Goal: Task Accomplishment & Management: Manage account settings

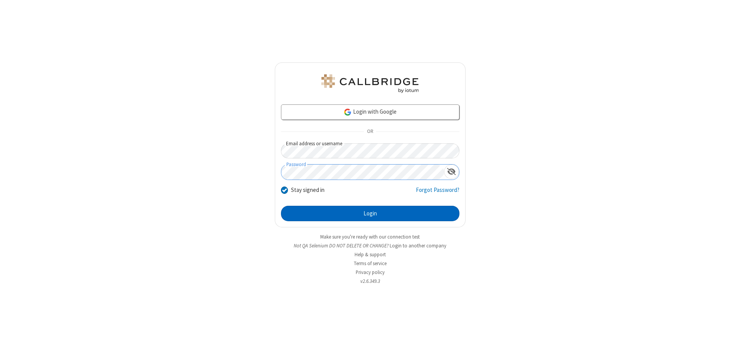
click at [370, 214] on button "Login" at bounding box center [370, 213] width 179 height 15
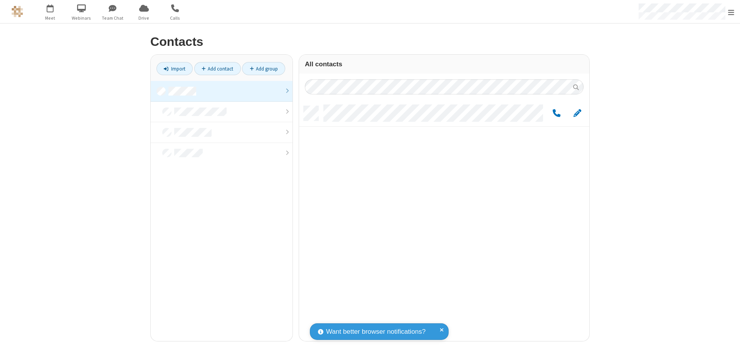
scroll to position [235, 285]
click at [222, 91] on link at bounding box center [222, 91] width 142 height 21
click at [217, 69] on link "Add contact" at bounding box center [217, 68] width 47 height 13
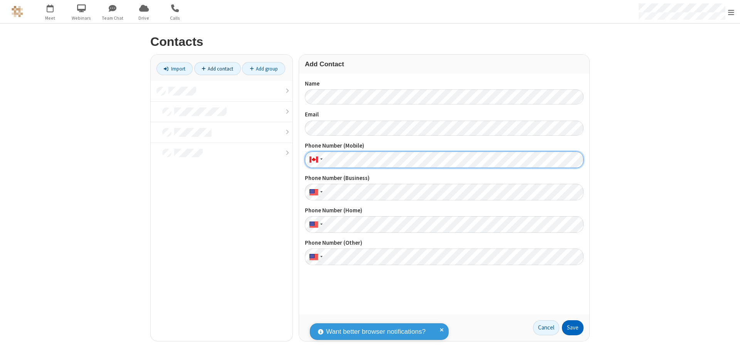
click at [573, 328] on button "Save" at bounding box center [573, 327] width 22 height 15
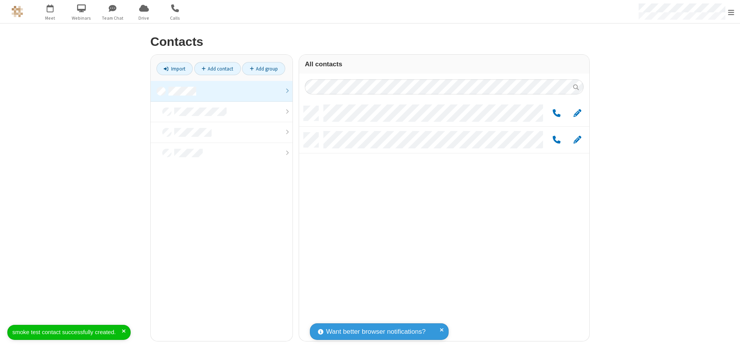
scroll to position [235, 285]
